Goal: Task Accomplishment & Management: Use online tool/utility

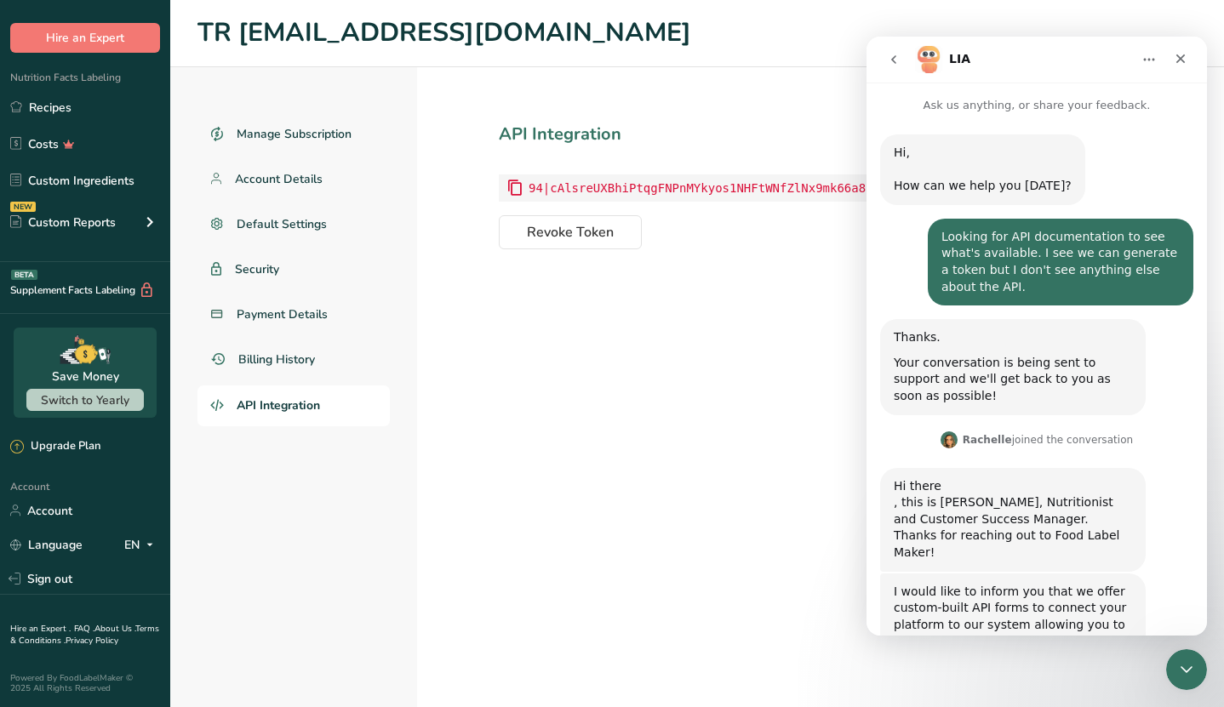
scroll to position [684, 0]
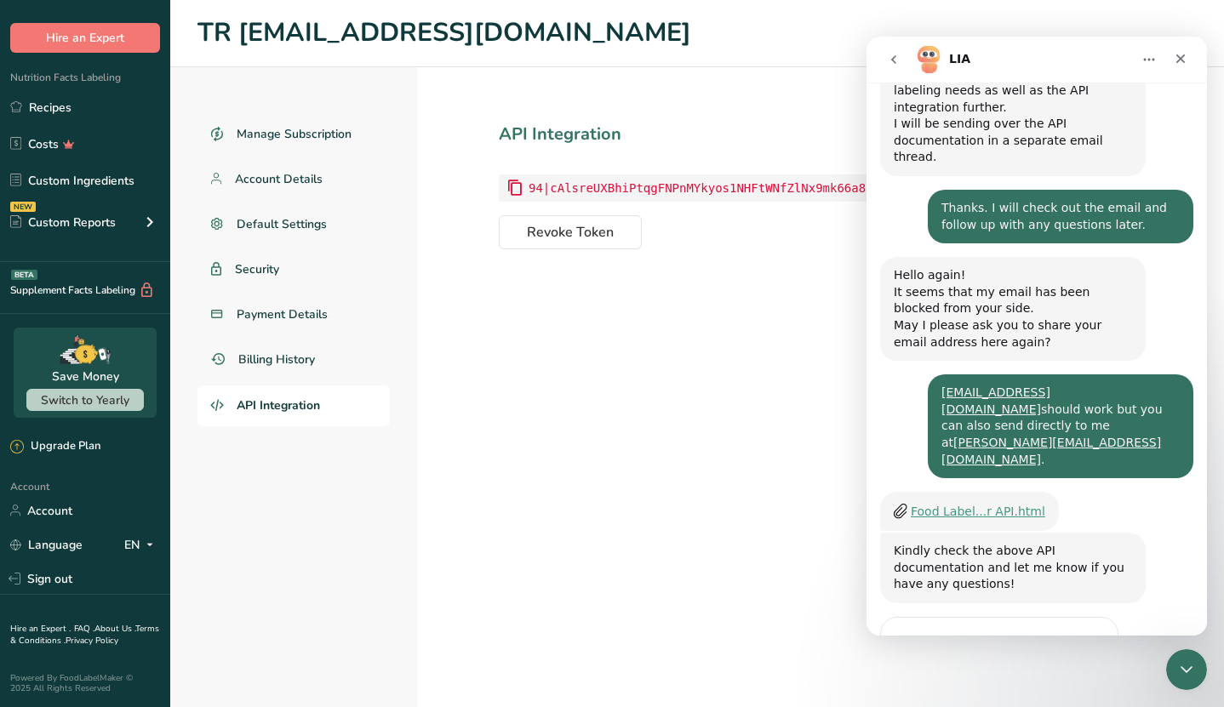
click at [961, 503] on div "Food Label...r API.html" at bounding box center [978, 512] width 134 height 18
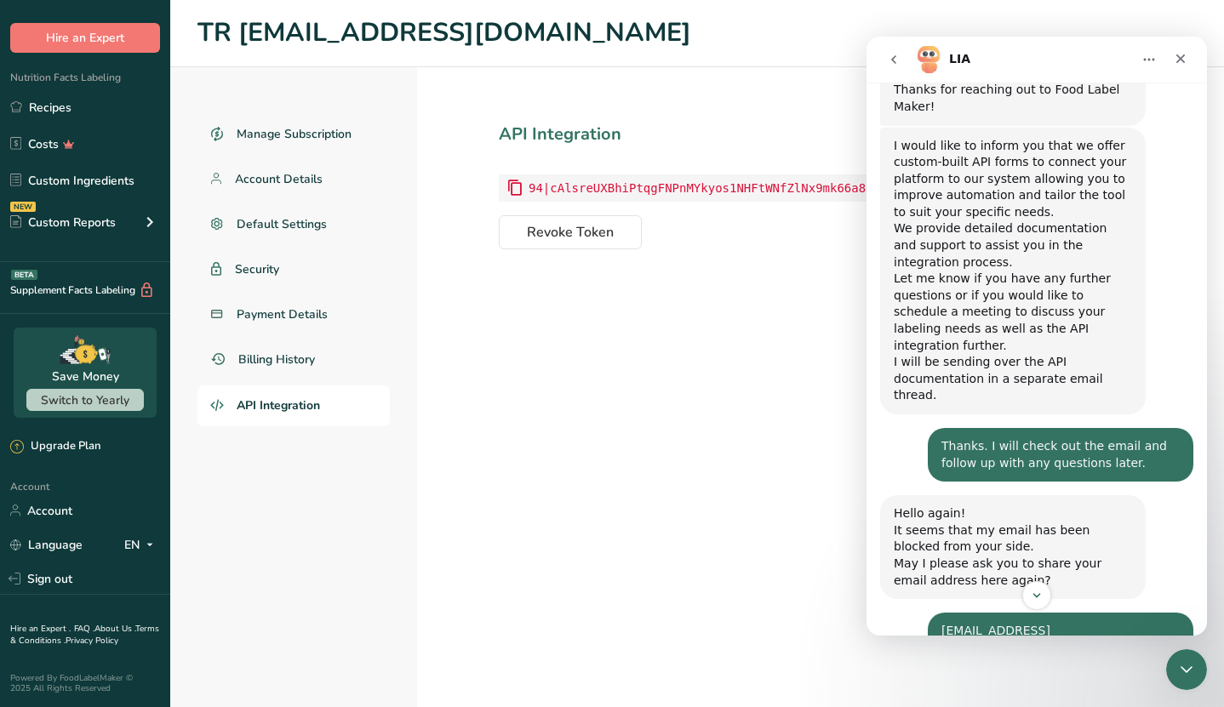
scroll to position [701, 0]
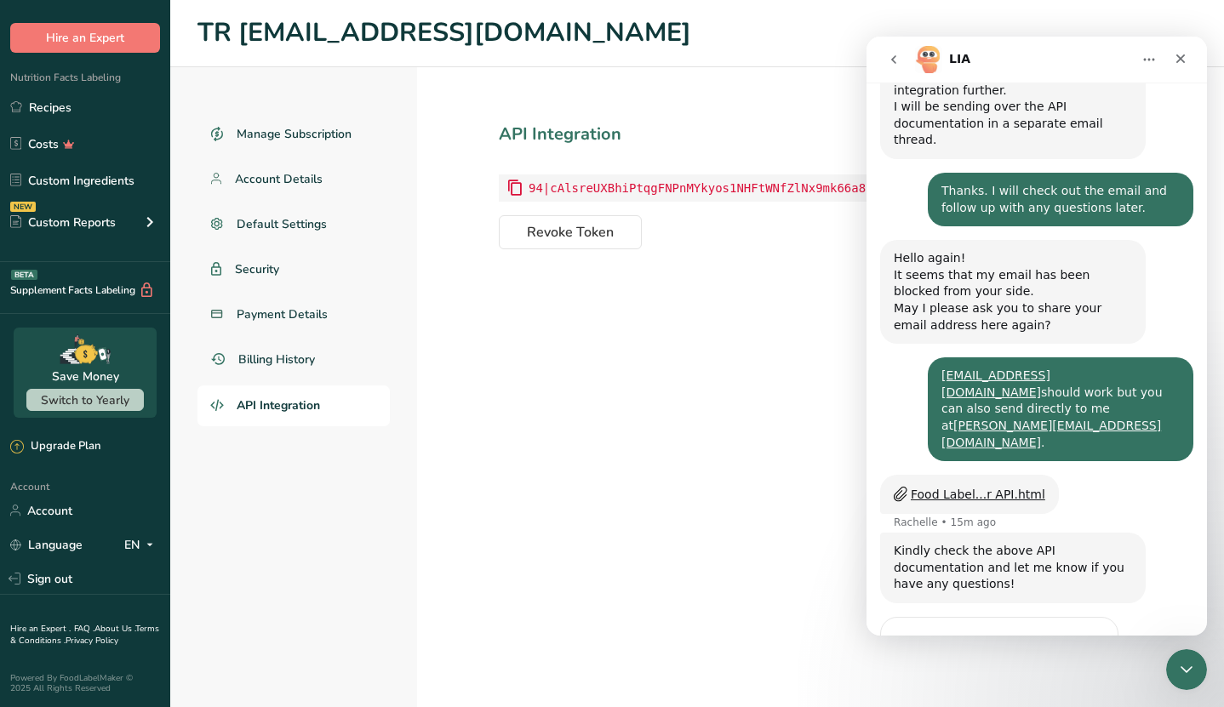
click at [1031, 664] on span "Great" at bounding box center [1039, 679] width 31 height 31
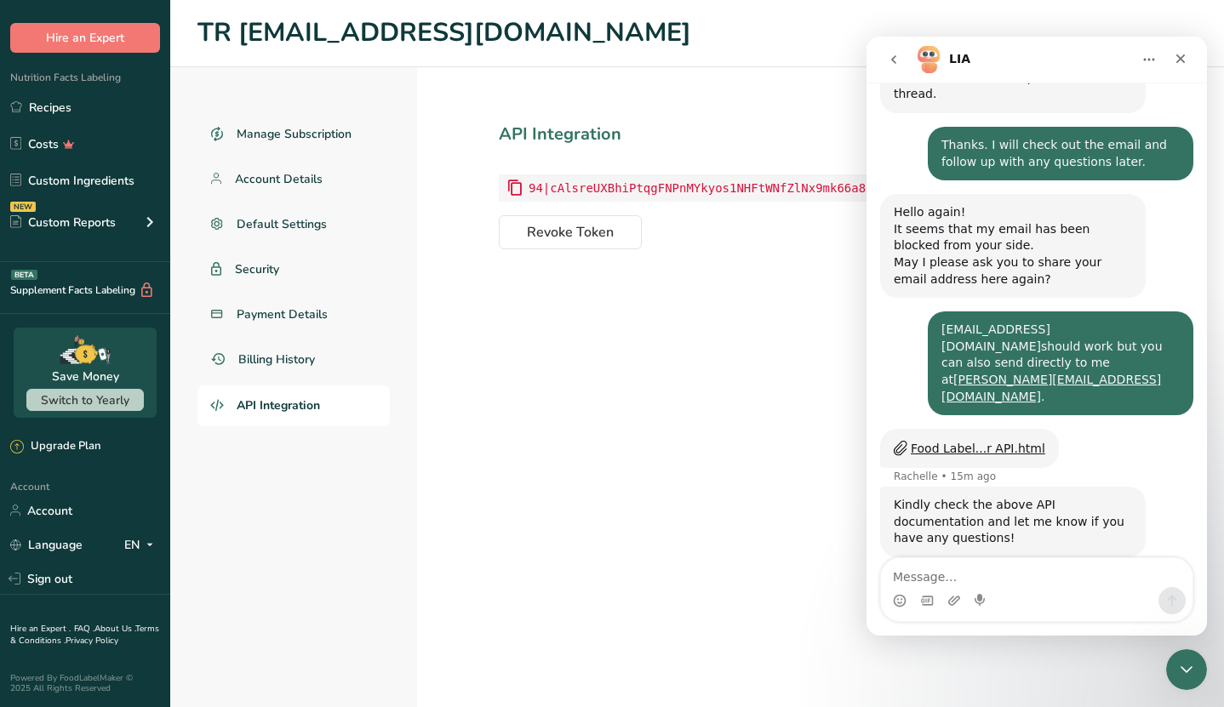
scroll to position [809, 0]
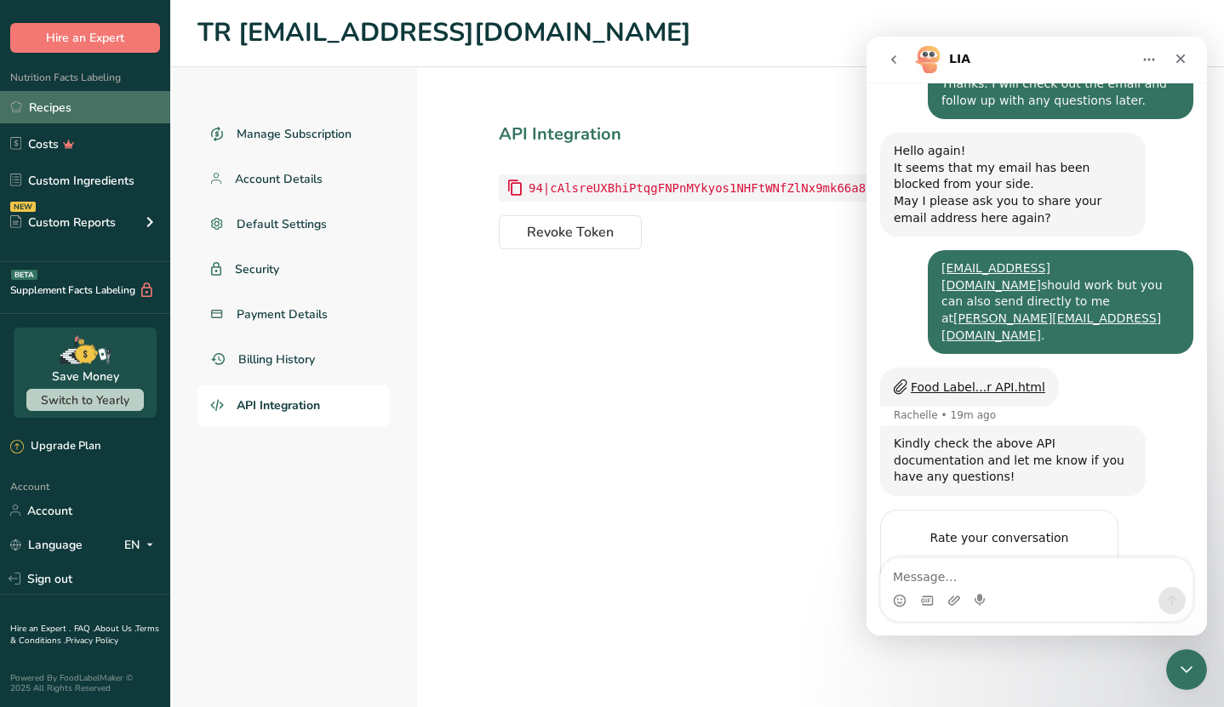
click at [46, 106] on link "Recipes" at bounding box center [85, 107] width 170 height 32
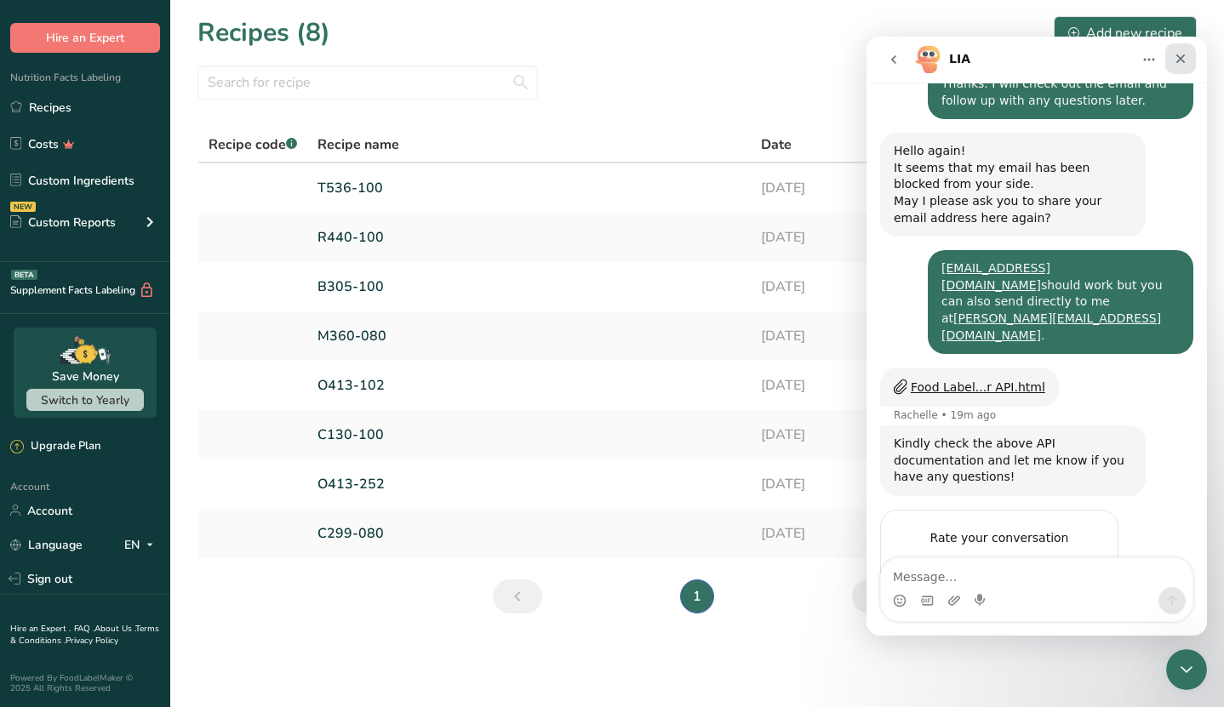
click at [1185, 57] on icon "Close" at bounding box center [1181, 59] width 14 height 14
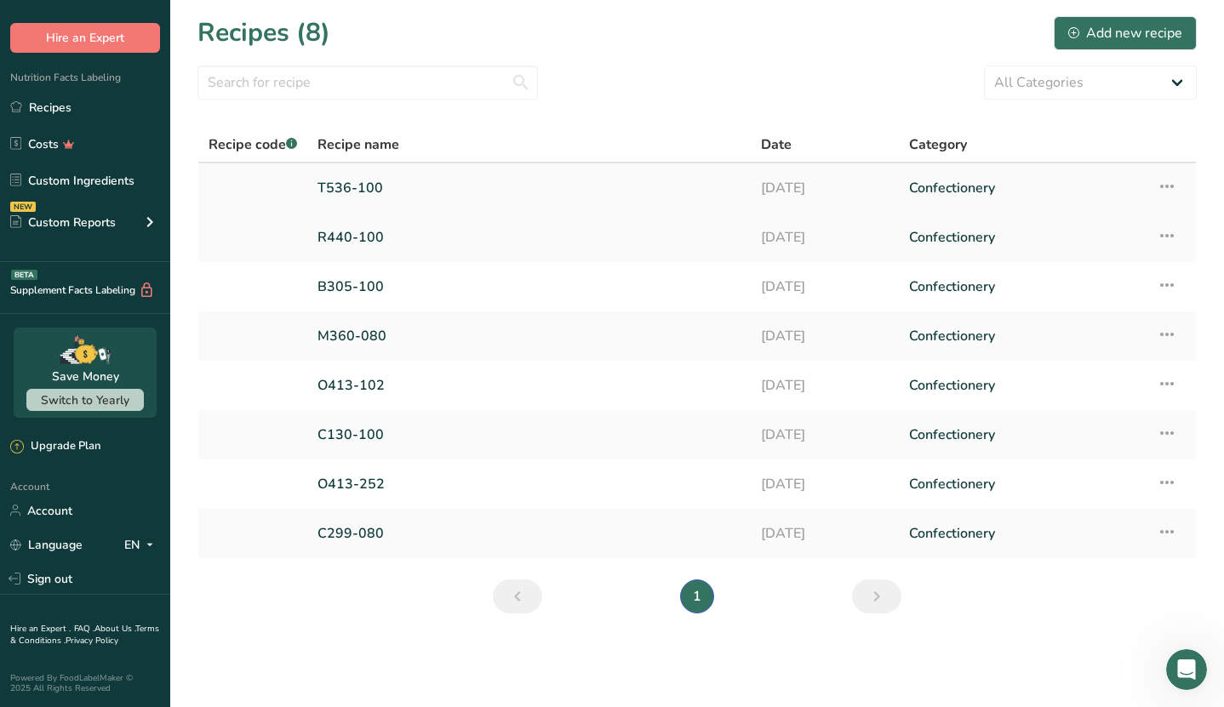
scroll to position [3, 0]
click at [364, 180] on link "T536-100" at bounding box center [528, 188] width 423 height 36
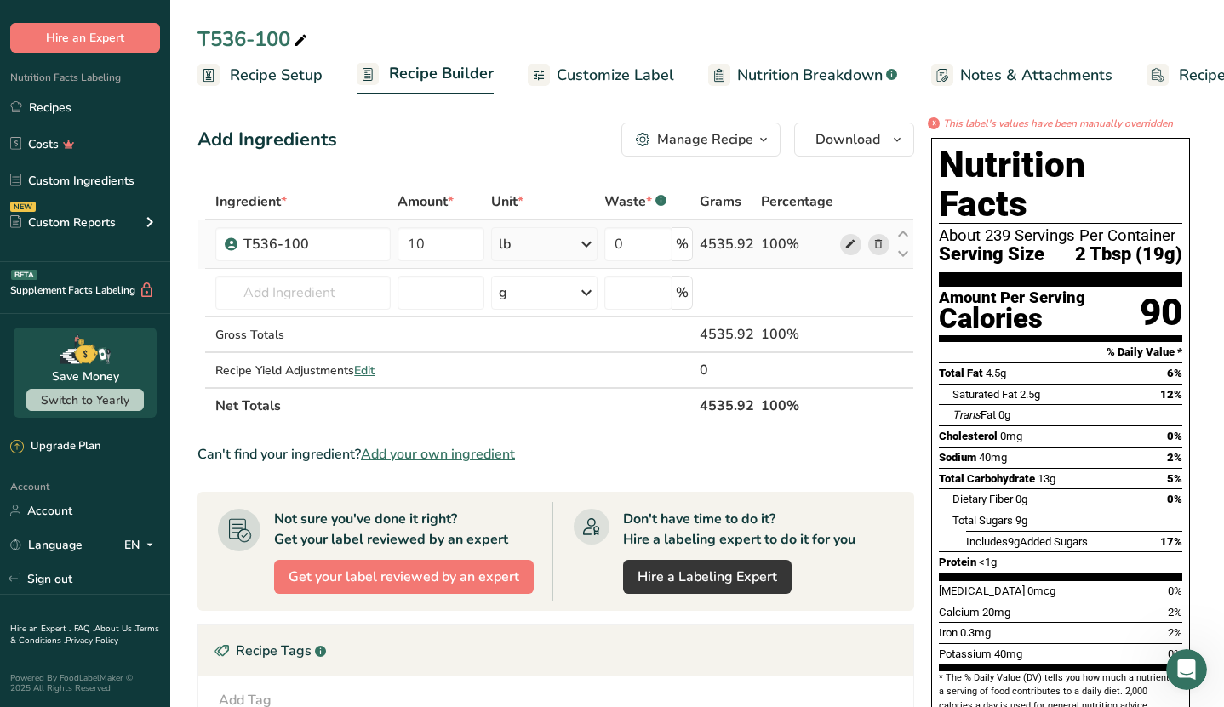
click at [851, 249] on icon at bounding box center [850, 245] width 12 height 18
click at [52, 106] on link "Recipes" at bounding box center [85, 107] width 170 height 32
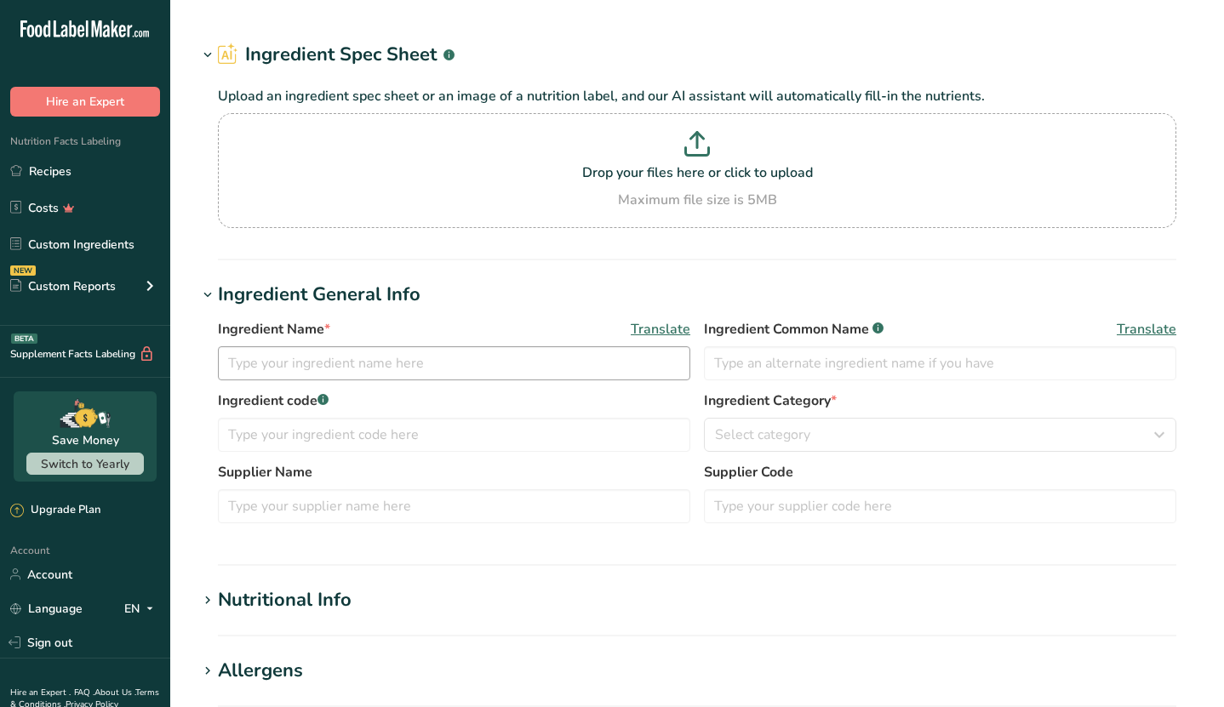
type input "T536-100"
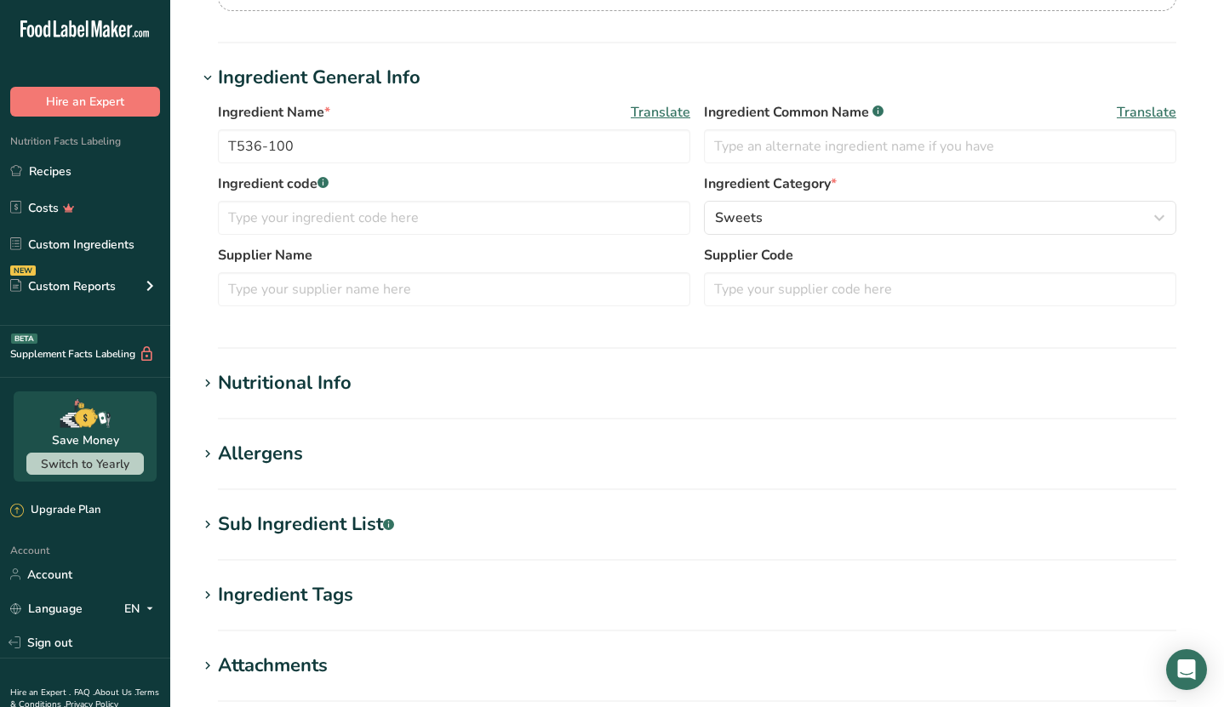
scroll to position [340, 0]
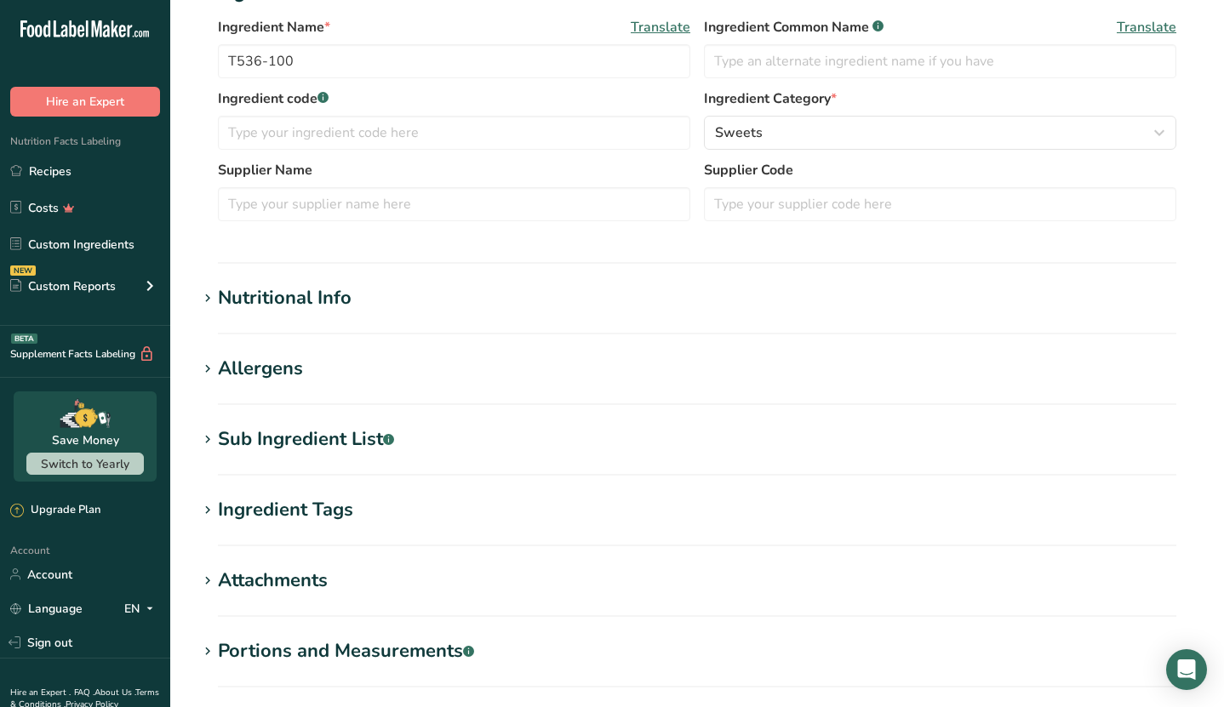
click at [212, 292] on icon at bounding box center [207, 299] width 15 height 24
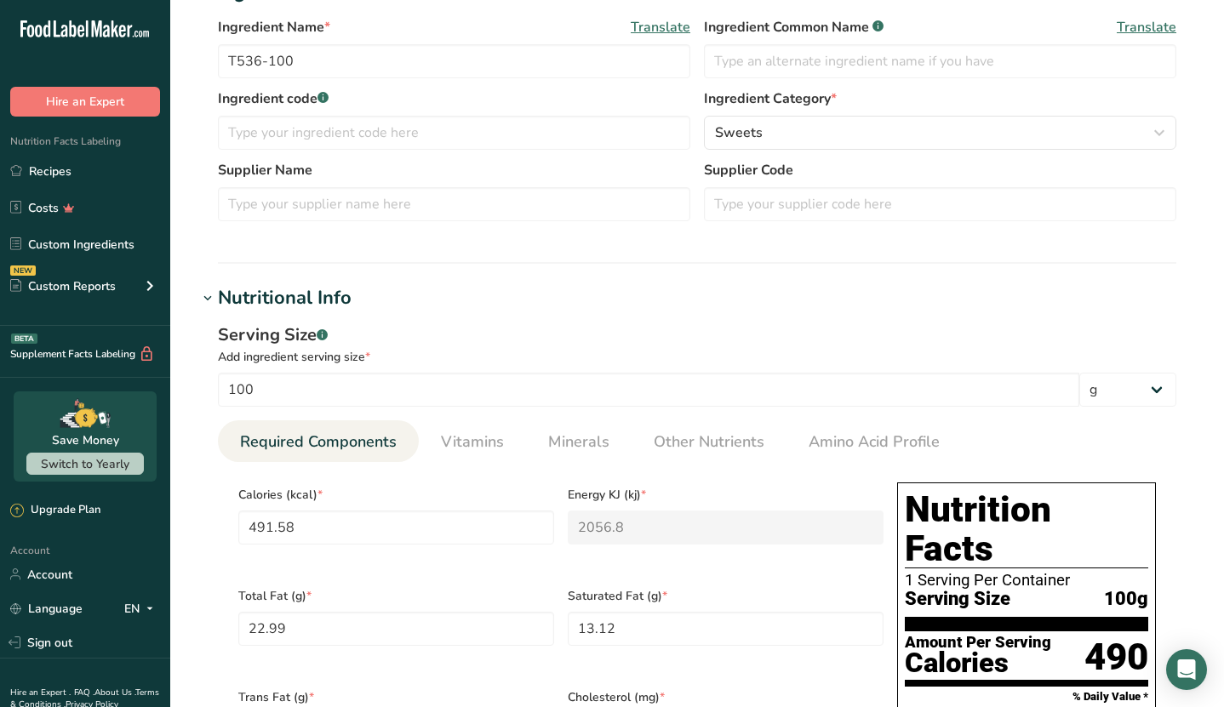
click at [205, 299] on icon at bounding box center [207, 299] width 15 height 24
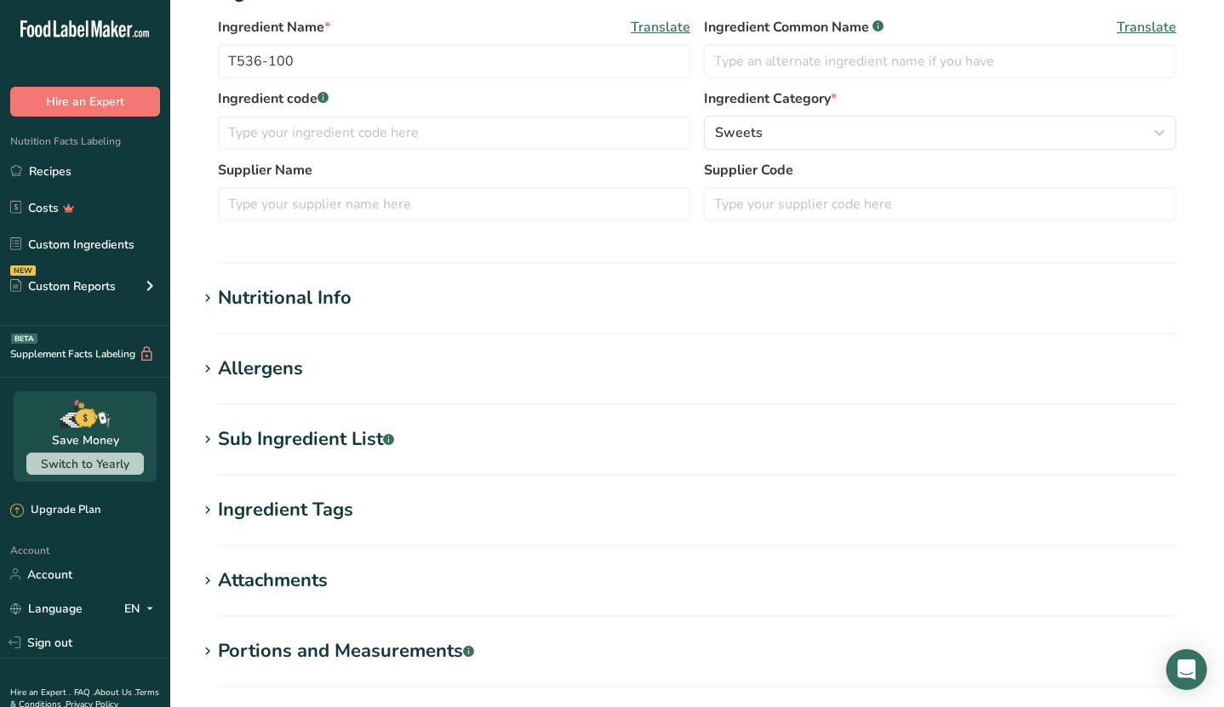
click at [215, 366] on span at bounding box center [207, 369] width 20 height 20
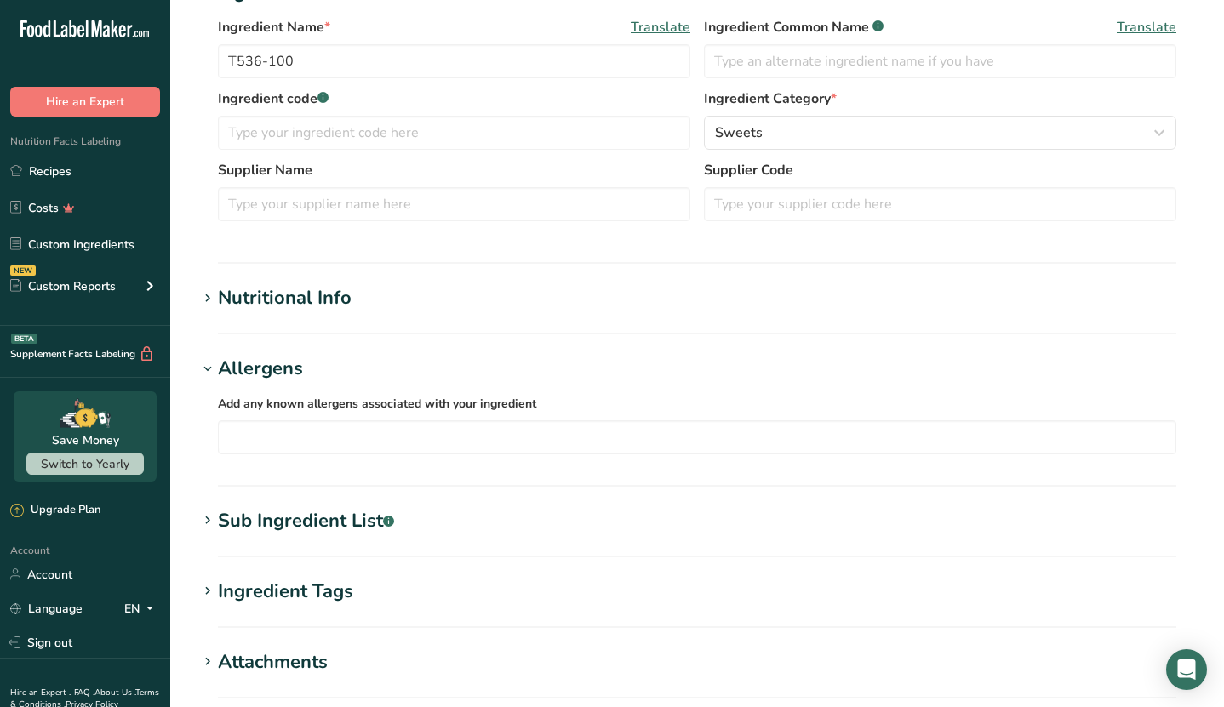
click at [206, 371] on icon at bounding box center [207, 369] width 15 height 24
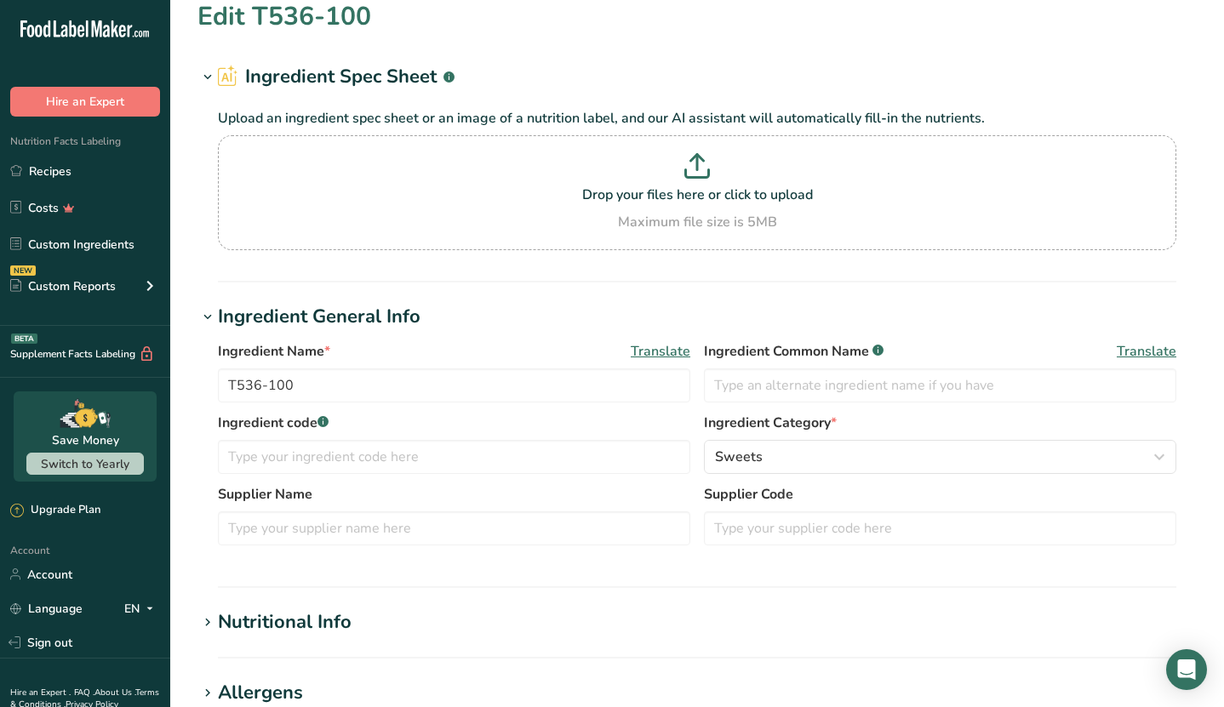
scroll to position [0, 0]
